Goal: Task Accomplishment & Management: Use online tool/utility

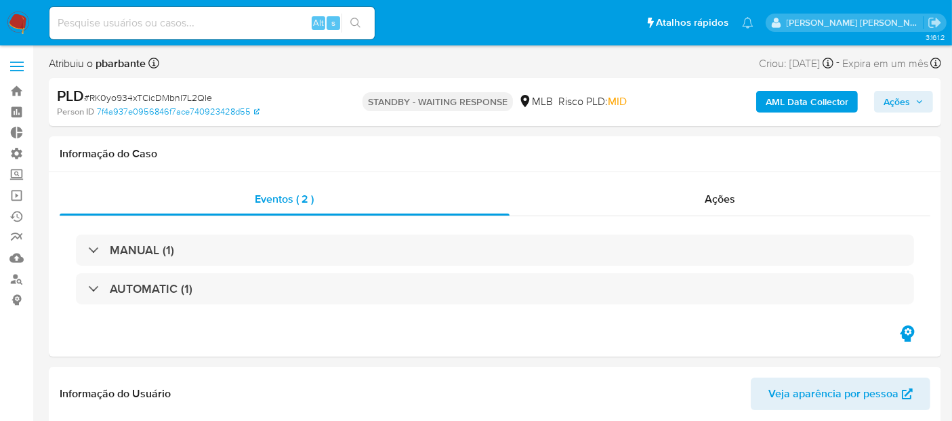
select select "10"
click at [633, 183] on div "Ações" at bounding box center [719, 199] width 421 height 33
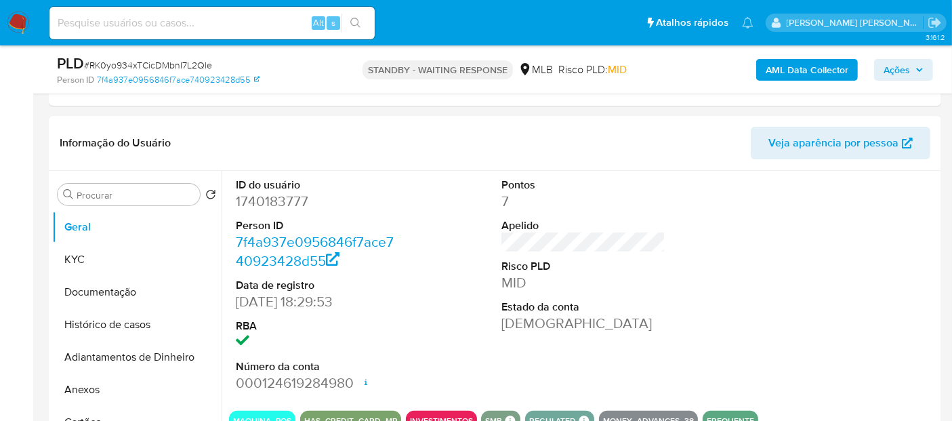
scroll to position [286, 0]
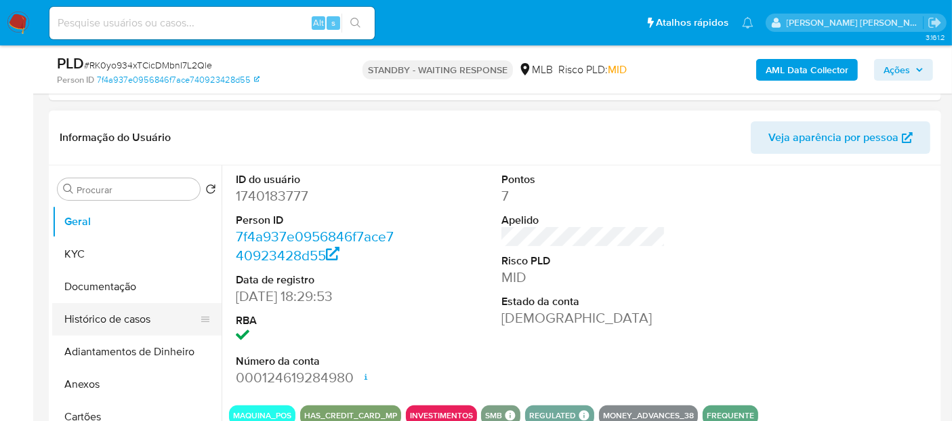
click at [149, 322] on button "Histórico de casos" at bounding box center [131, 319] width 159 height 33
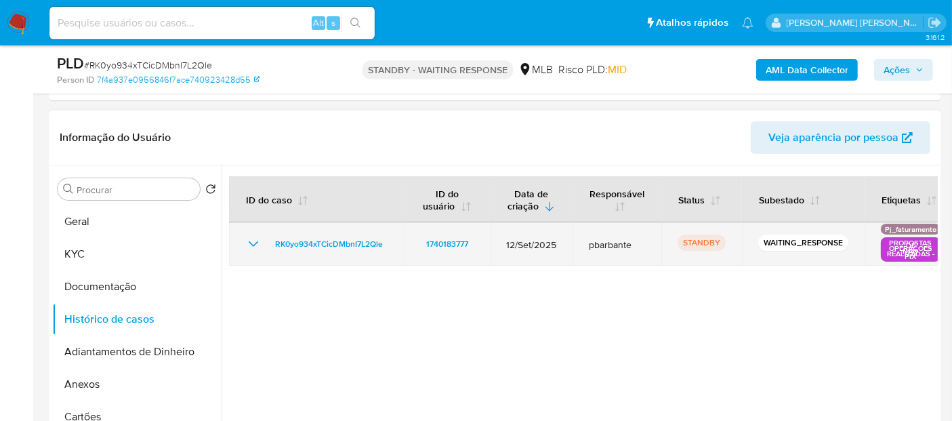
click at [250, 244] on icon "Mostrar/Ocultar" at bounding box center [253, 244] width 16 height 16
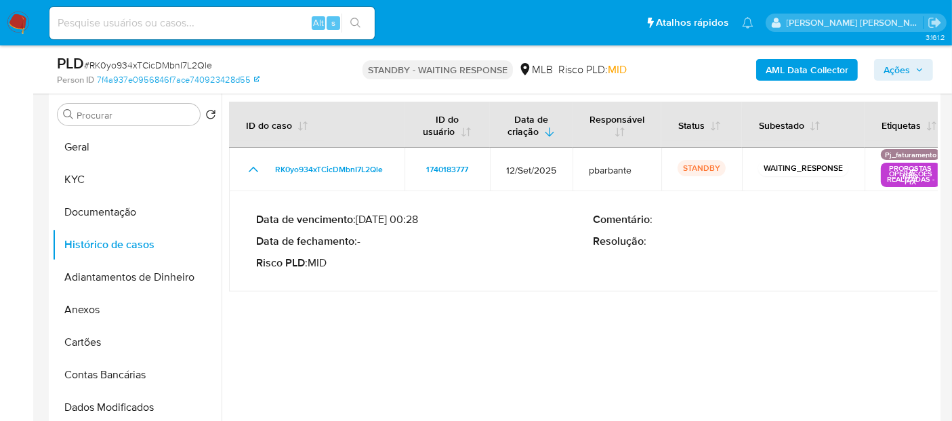
scroll to position [355, 0]
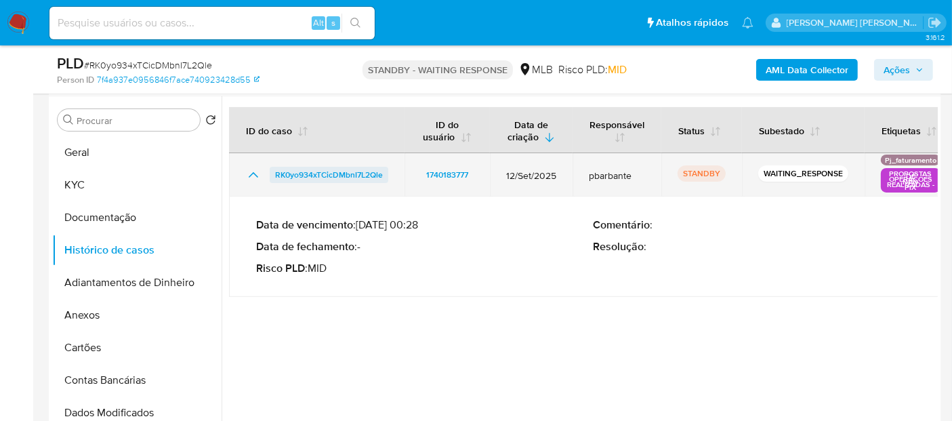
click at [370, 171] on span "RK0yo934xTCicDMbnI7L2Qle" at bounding box center [329, 175] width 108 height 16
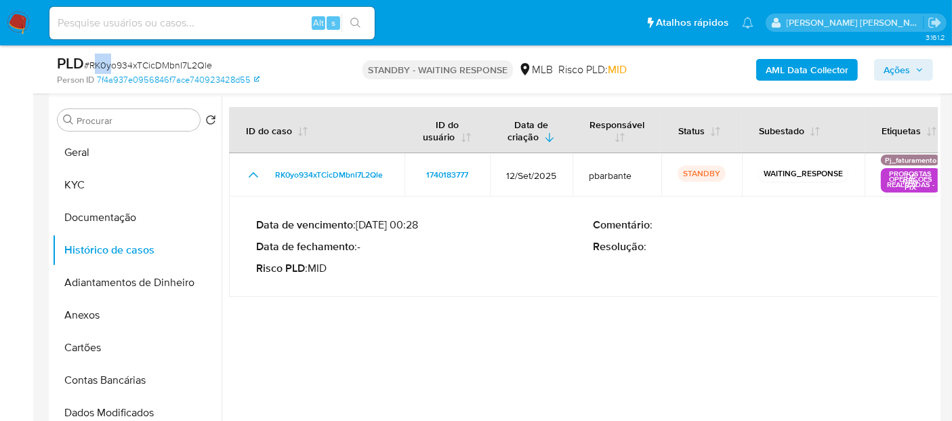
drag, startPoint x: 93, startPoint y: 64, endPoint x: 106, endPoint y: 63, distance: 12.3
click at [106, 63] on span "# RK0yo934xTCicDMbnI7L2Qle" at bounding box center [148, 65] width 128 height 14
drag, startPoint x: 91, startPoint y: 62, endPoint x: 238, endPoint y: 64, distance: 147.0
click at [238, 64] on div "PLD # RK0yo934xTCicDMbnI7L2Qle" at bounding box center [200, 64] width 287 height 20
copy span "RK0yo934xTCicDMbnI7L2Qle"
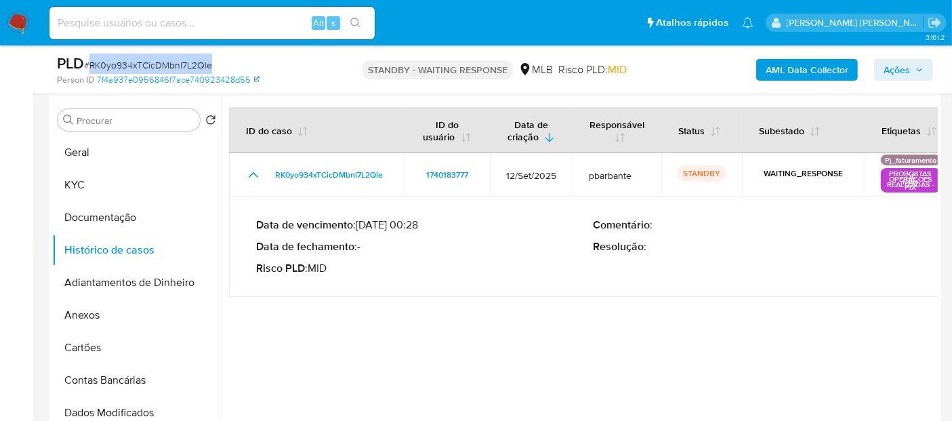
click at [16, 24] on img at bounding box center [18, 23] width 23 height 23
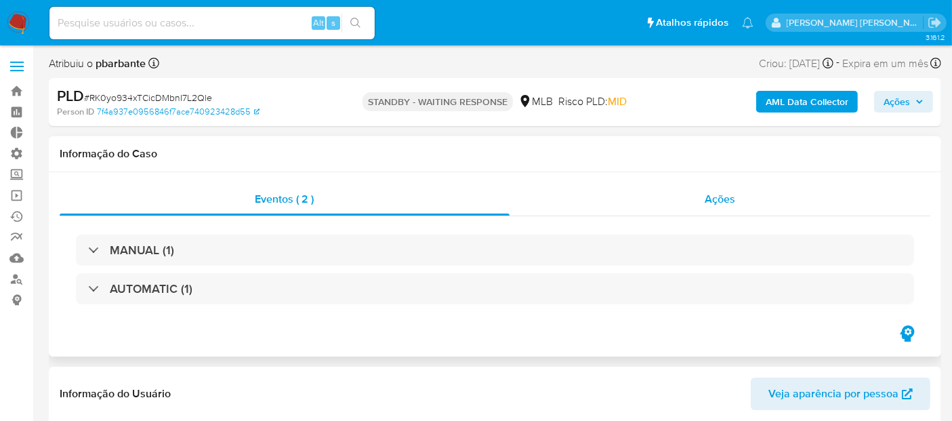
select select "10"
click at [731, 200] on span "Ações" at bounding box center [719, 199] width 30 height 16
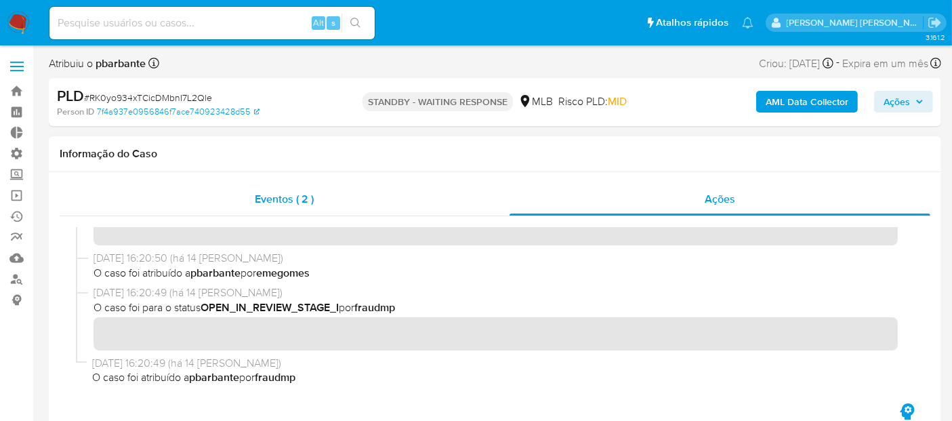
click at [276, 202] on span "Eventos ( 2 )" at bounding box center [284, 199] width 59 height 16
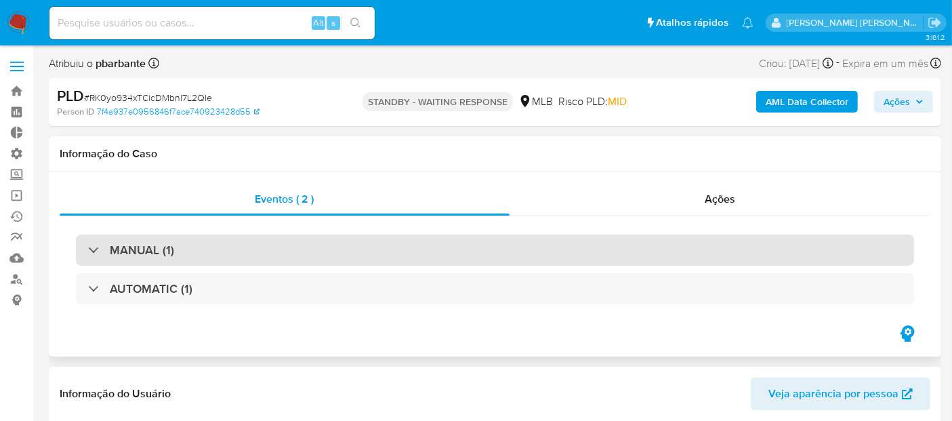
click at [269, 260] on div "MANUAL (1)" at bounding box center [495, 249] width 838 height 31
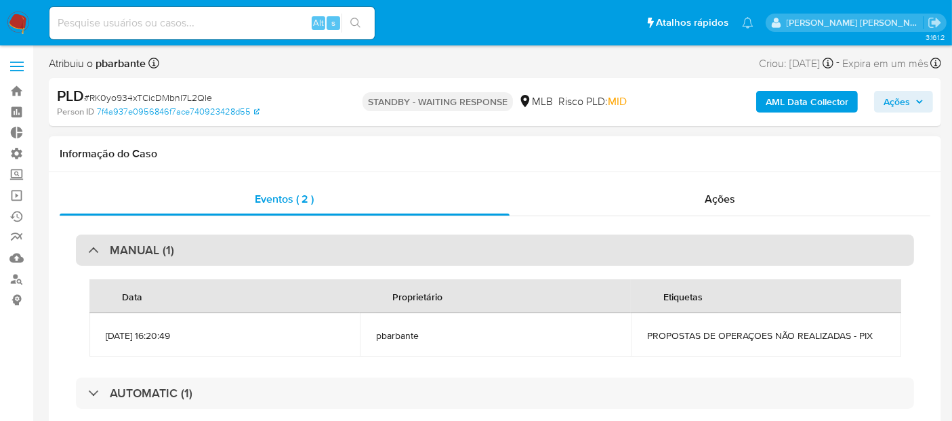
click at [269, 260] on div "MANUAL (1)" at bounding box center [495, 249] width 838 height 31
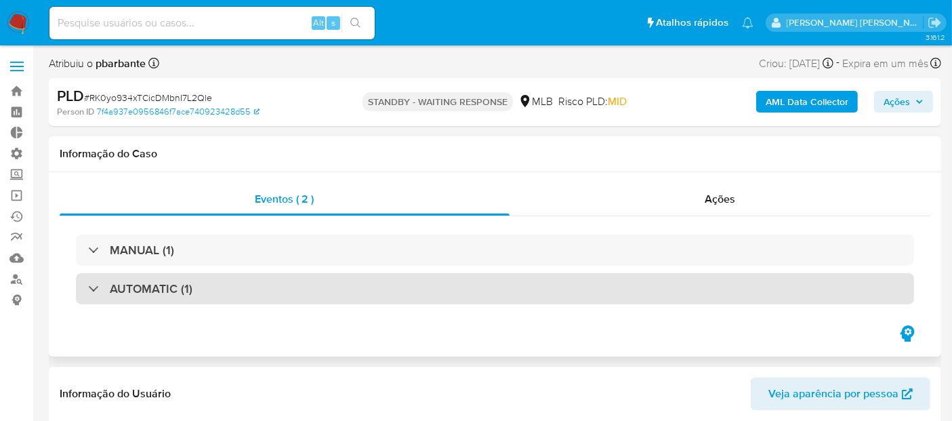
click at [279, 293] on div "AUTOMATIC (1)" at bounding box center [495, 288] width 838 height 31
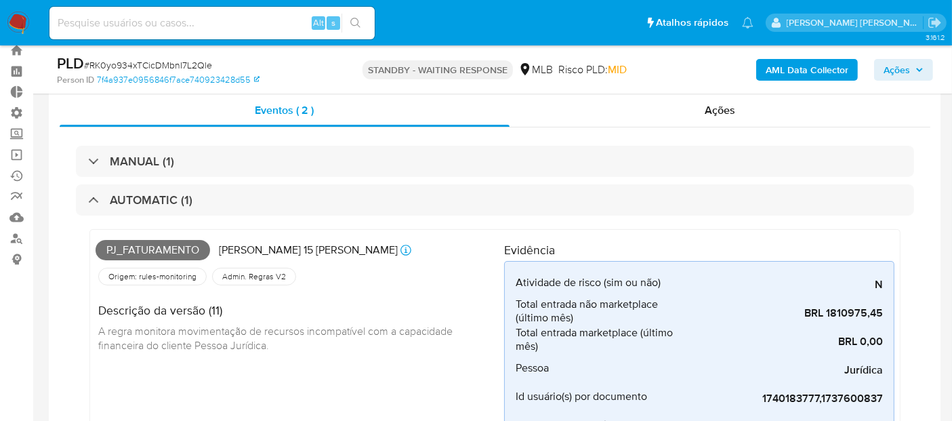
scroll to position [35, 0]
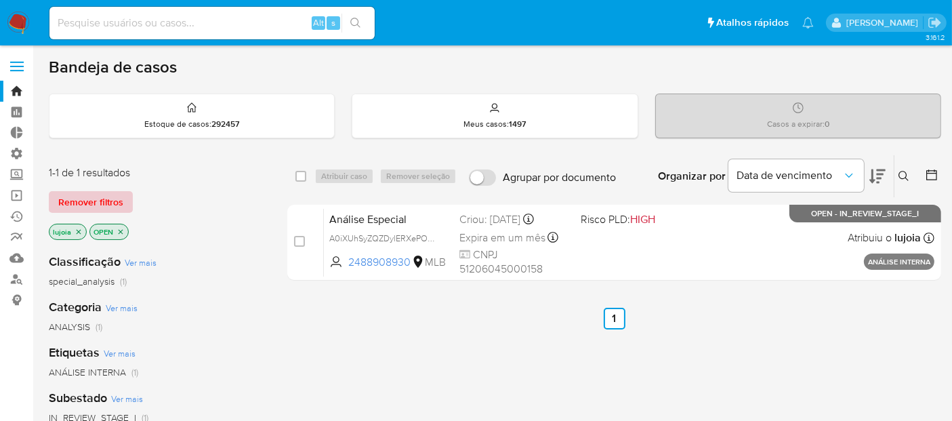
click at [114, 203] on span "Remover filtros" at bounding box center [90, 201] width 65 height 19
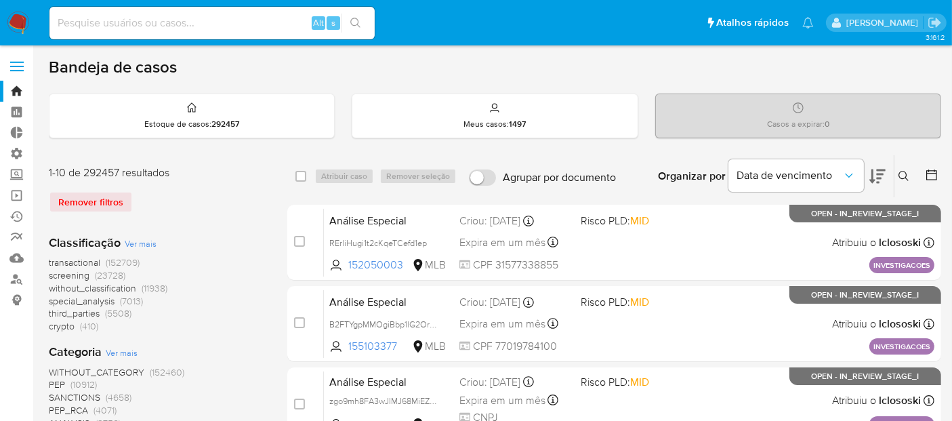
click at [909, 171] on button at bounding box center [905, 176] width 22 height 16
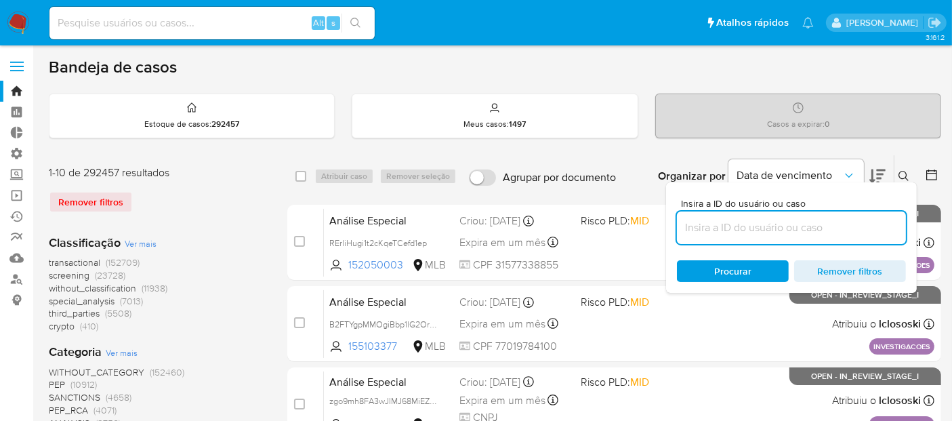
click at [869, 229] on input at bounding box center [791, 228] width 229 height 18
type input "RK0yo934xTCicDMbnI7L2Qle"
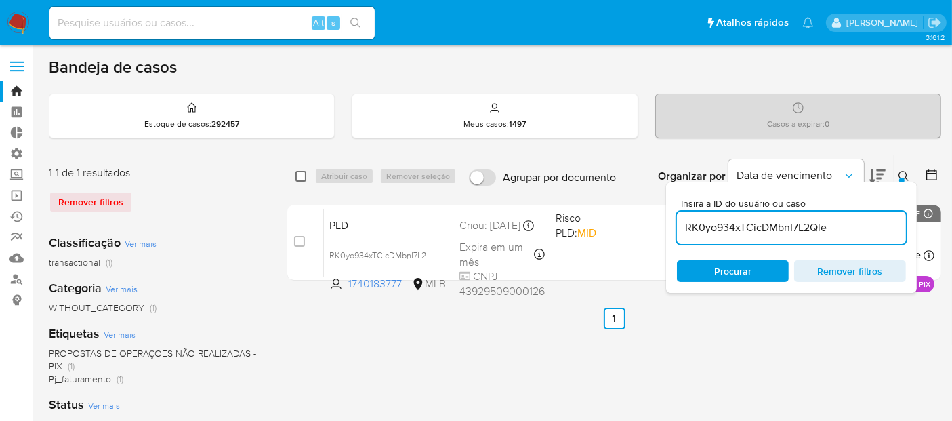
click at [298, 175] on input "checkbox" at bounding box center [300, 176] width 11 height 11
checkbox input "true"
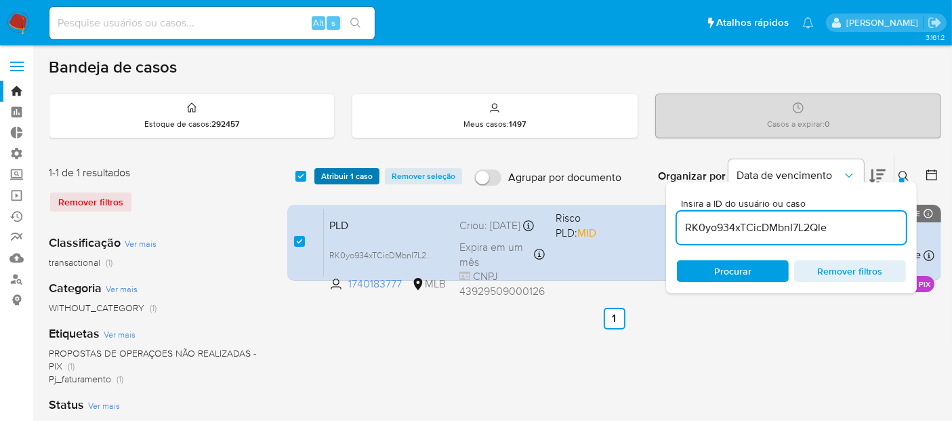
click at [336, 171] on span "Atribuir 1 caso" at bounding box center [346, 176] width 51 height 14
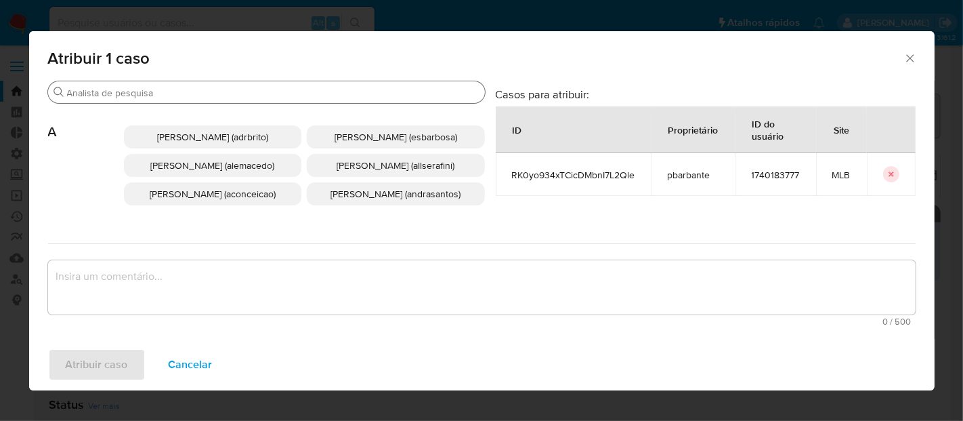
click at [280, 91] on input "Buscar" at bounding box center [273, 93] width 413 height 12
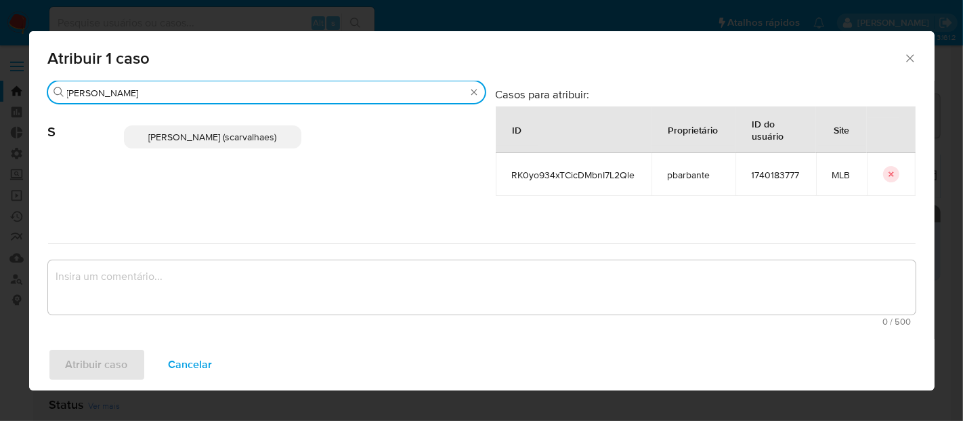
type input "[PERSON_NAME]"
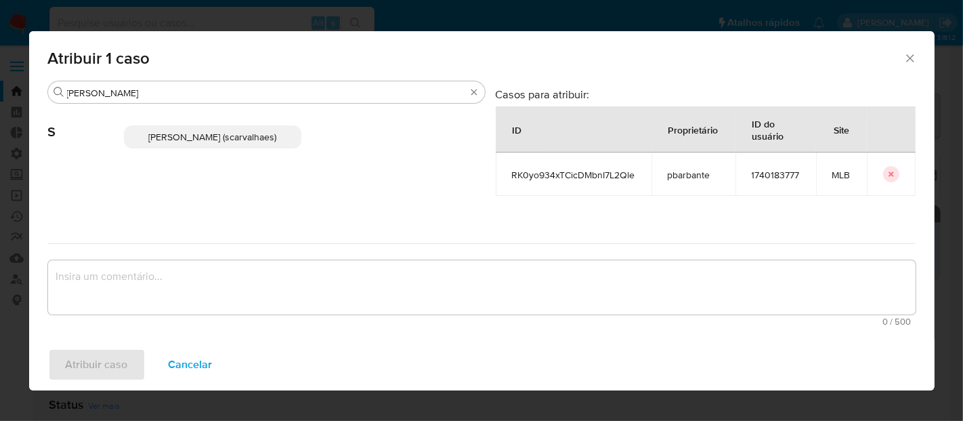
click at [257, 143] on span "[PERSON_NAME] (scarvalhaes)" at bounding box center [212, 137] width 128 height 14
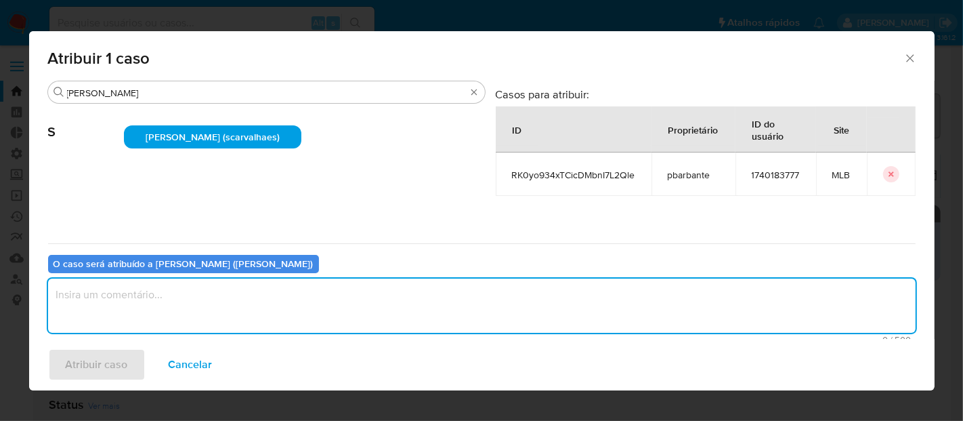
click at [251, 289] on textarea "assign-modal" at bounding box center [482, 305] width 868 height 54
type textarea "."
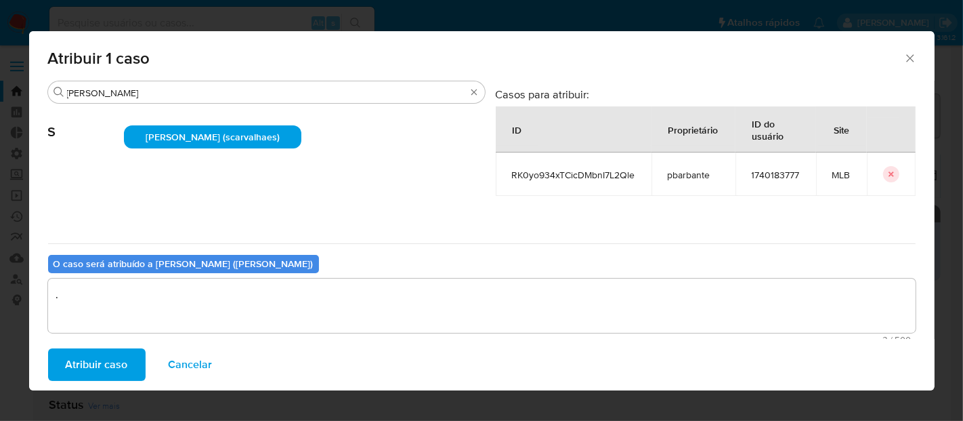
click at [114, 367] on span "Atribuir caso" at bounding box center [97, 365] width 62 height 30
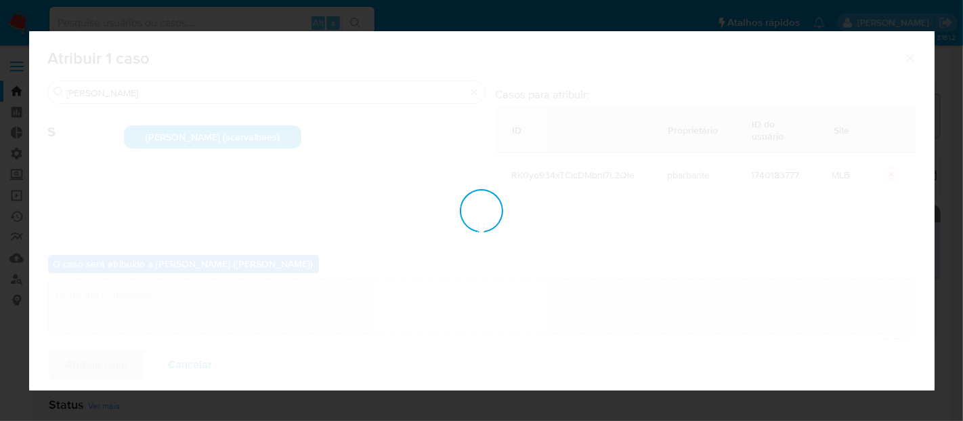
checkbox input "false"
